Goal: Check status

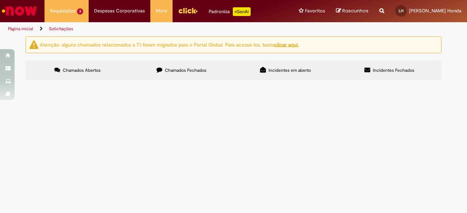
scroll to position [39, 0]
drag, startPoint x: 143, startPoint y: 88, endPoint x: 121, endPoint y: 88, distance: 21.5
click at [0, 0] on td "Solicitação de acesso ao DocuSign" at bounding box center [0, 0] width 0 height 0
copy span "DocuSign"
click at [0, 0] on img "recolher o estado da solicitação" at bounding box center [0, 0] width 0 height 0
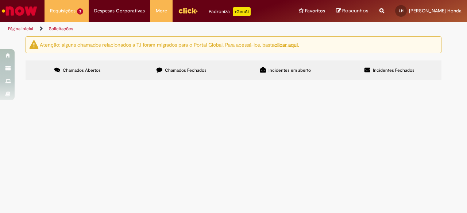
scroll to position [25, 0]
click at [0, 0] on img "recolher o estado da solicitação" at bounding box center [0, 0] width 0 height 0
click at [0, 0] on img at bounding box center [0, 0] width 0 height 0
click at [0, 0] on img "recolher o estado da solicitação" at bounding box center [0, 0] width 0 height 0
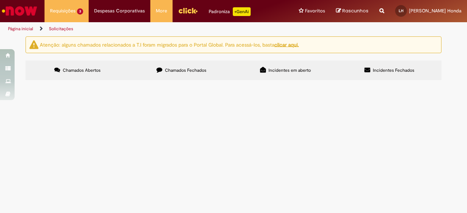
scroll to position [185, 0]
click at [61, 29] on link "Solicitações" at bounding box center [61, 29] width 24 height 6
click at [288, 46] on u "clicar aqui." at bounding box center [286, 44] width 24 height 7
